Goal: Book appointment/travel/reservation

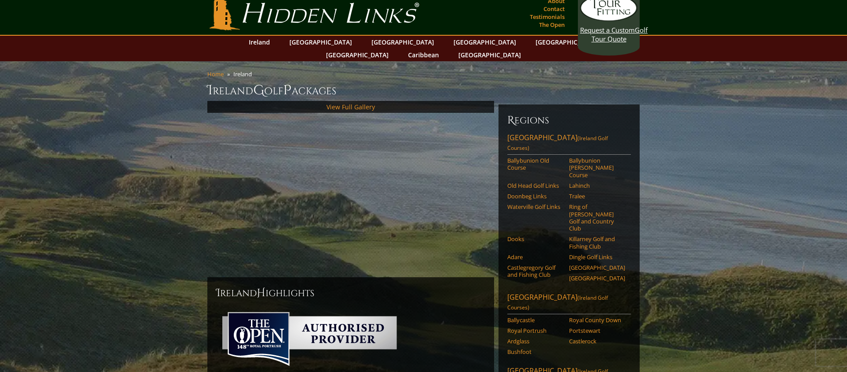
scroll to position [8, 0]
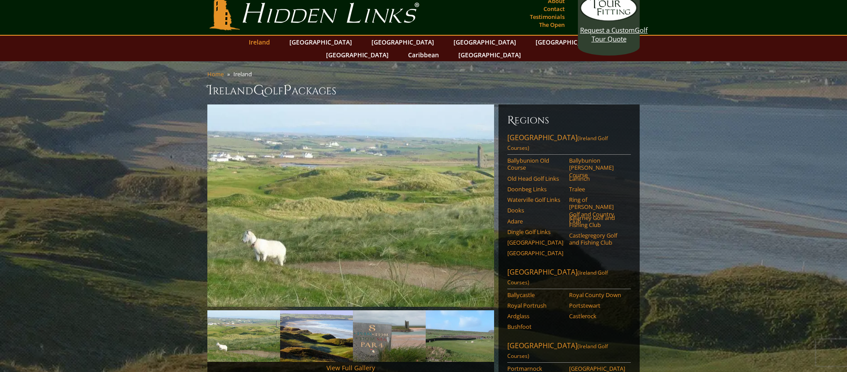
click at [274, 45] on link "Ireland" at bounding box center [259, 42] width 30 height 13
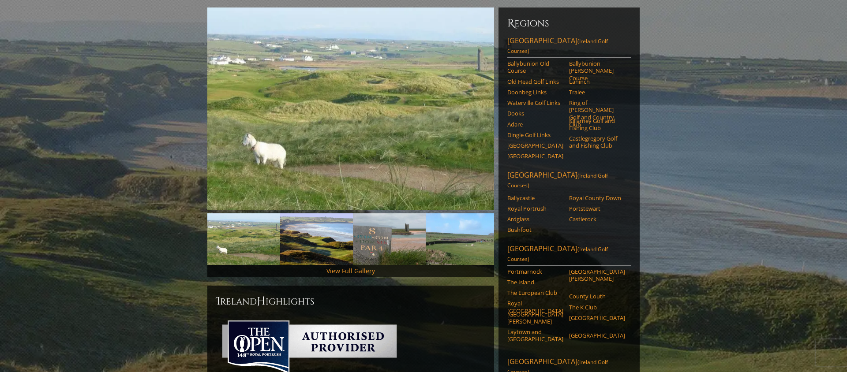
scroll to position [71, 0]
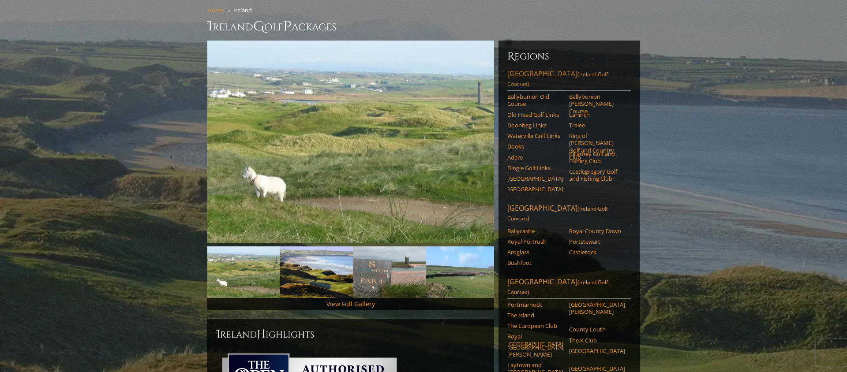
click at [551, 69] on link "Southwest Ireland (Ireland Golf Courses)" at bounding box center [569, 80] width 124 height 22
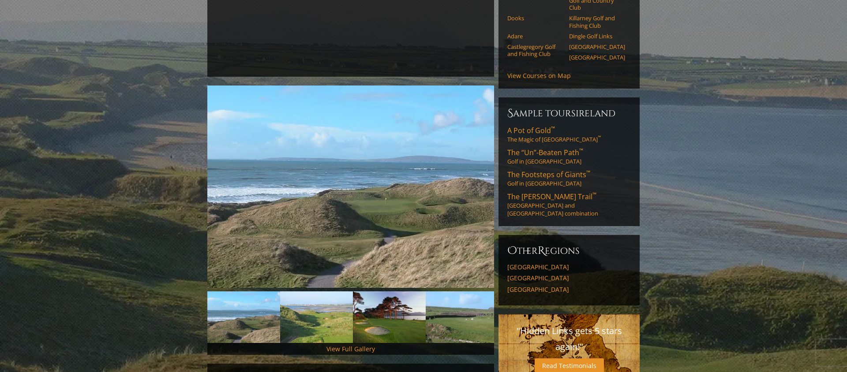
scroll to position [221, 0]
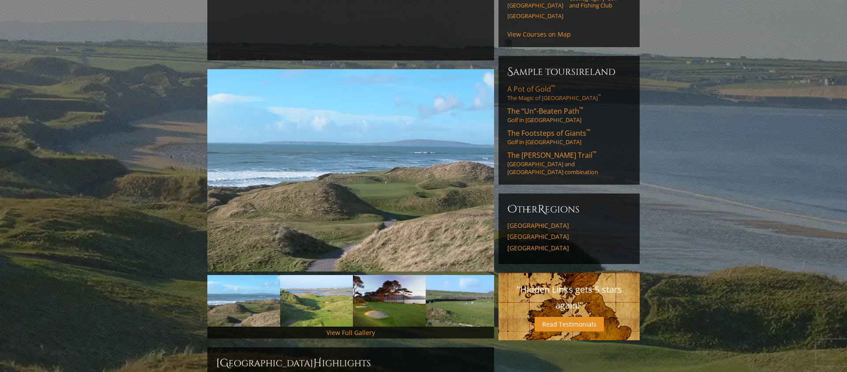
click at [565, 84] on link "A Pot of Gold ™ The Magic of [GEOGRAPHIC_DATA] ™" at bounding box center [569, 93] width 124 height 18
